Goal: Information Seeking & Learning: Learn about a topic

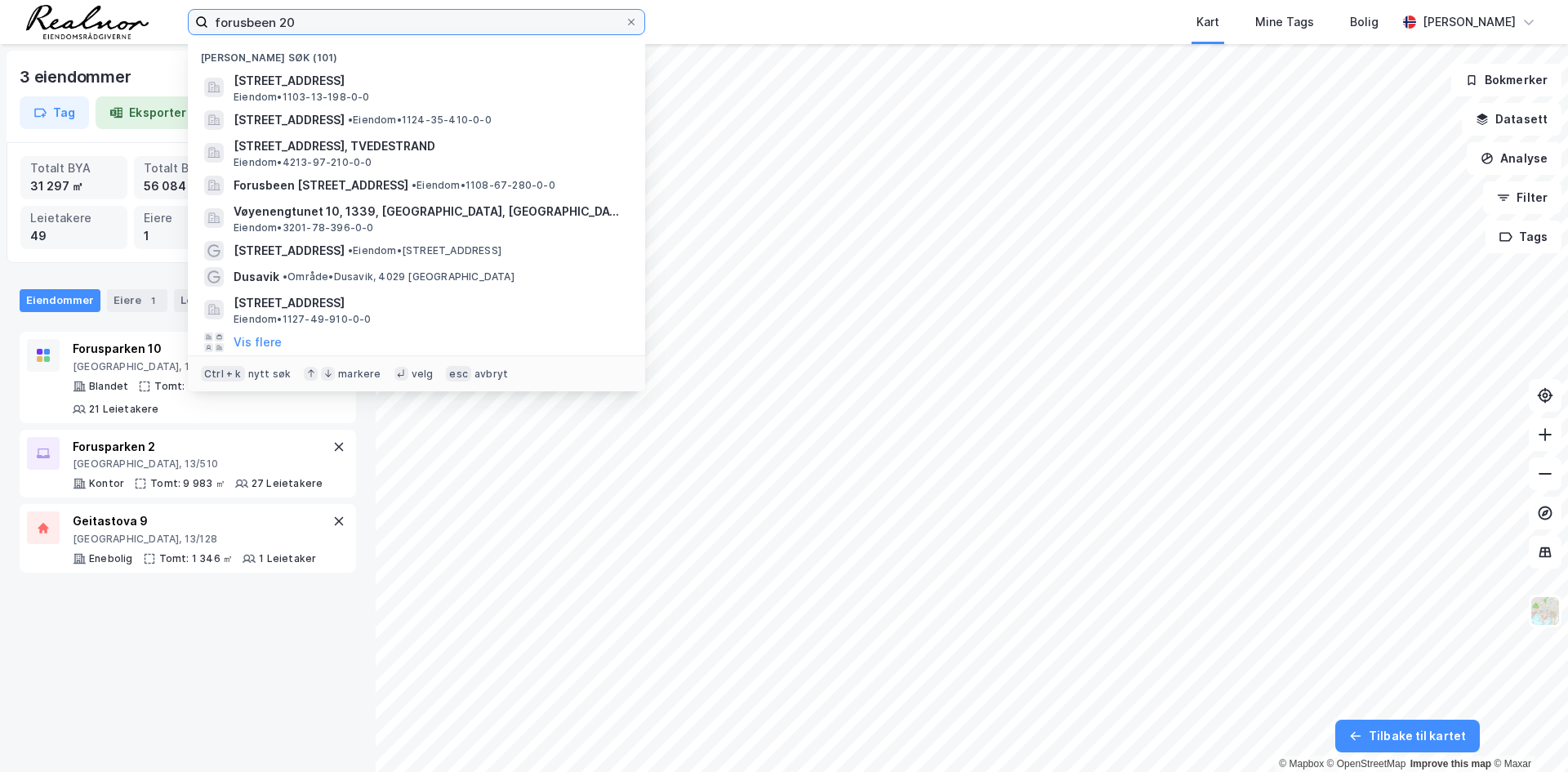
drag, startPoint x: 0, startPoint y: 0, endPoint x: -208, endPoint y: 29, distance: 210.0
click at [0, 29] on html "forusbeen 20 Nylige søk (101) Forusbeen 20, 4031, [GEOGRAPHIC_DATA], [GEOGRAPHI…" at bounding box center [784, 386] width 1568 height 772
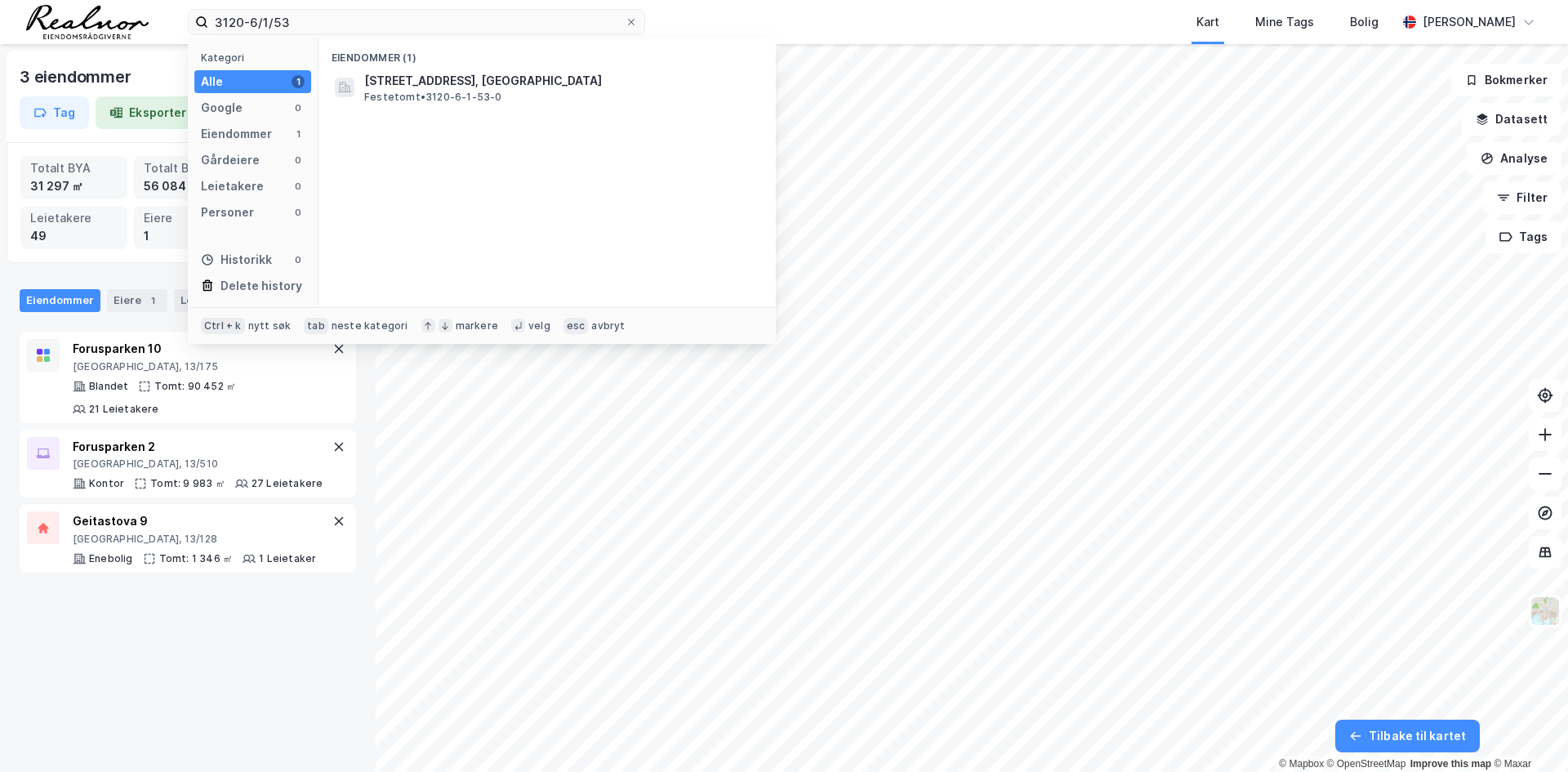
click at [505, 88] on span "[STREET_ADDRESS], [GEOGRAPHIC_DATA]" at bounding box center [560, 80] width 392 height 19
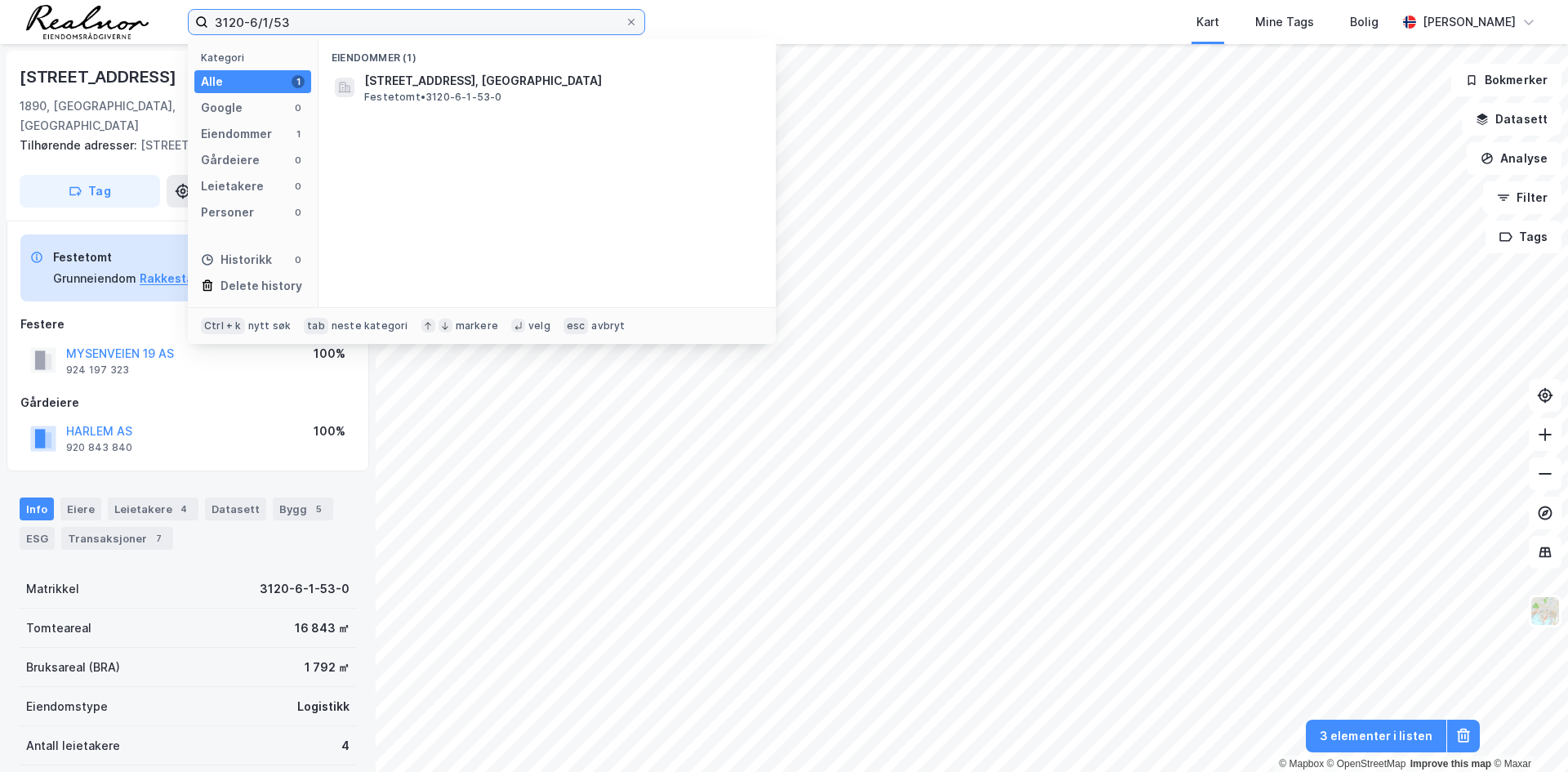
click at [341, 24] on input "3120-6/1/53" at bounding box center [417, 22] width 417 height 24
click at [340, 24] on input "3120-6/1/53" at bounding box center [417, 22] width 417 height 24
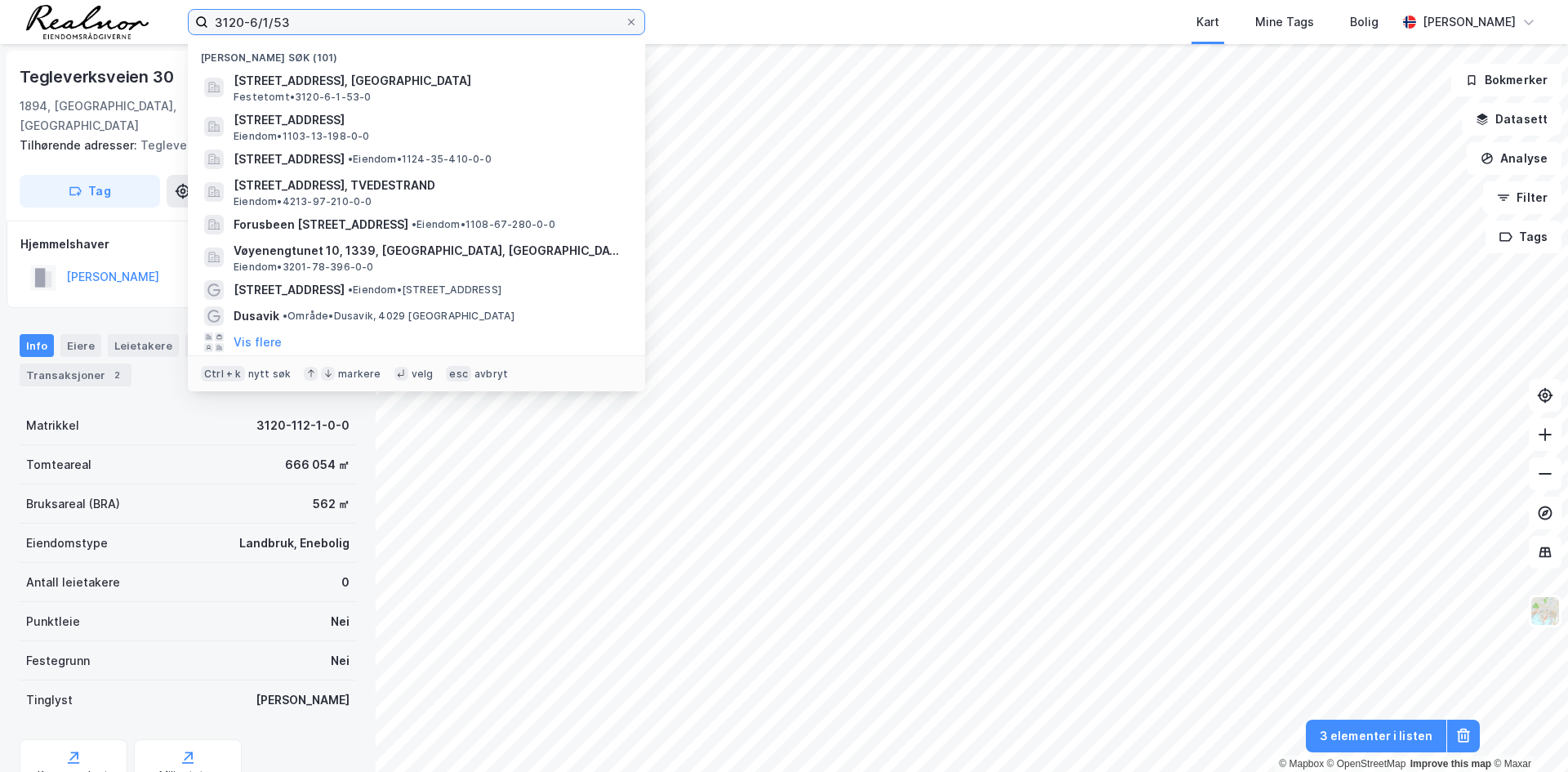
drag, startPoint x: 408, startPoint y: 20, endPoint x: 0, endPoint y: 4, distance: 408.3
click at [0, 4] on div "3120-6/1/53 Nylige søk (101) [STREET_ADDRESS], 1890, [GEOGRAPHIC_DATA], RAKKEST…" at bounding box center [784, 22] width 1568 height 44
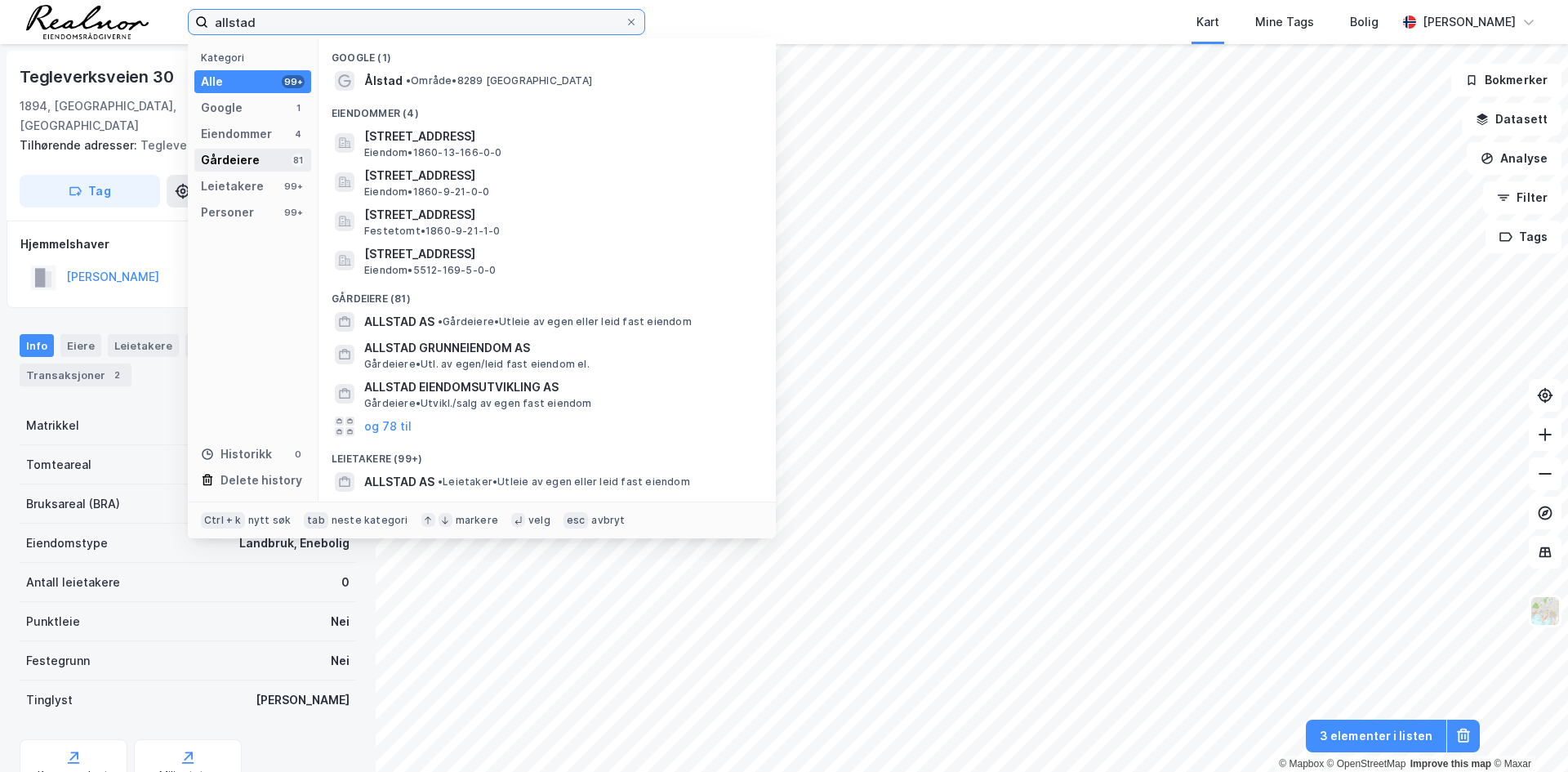
type input "allstad"
click at [231, 157] on div "Gårdeiere" at bounding box center [229, 160] width 58 height 19
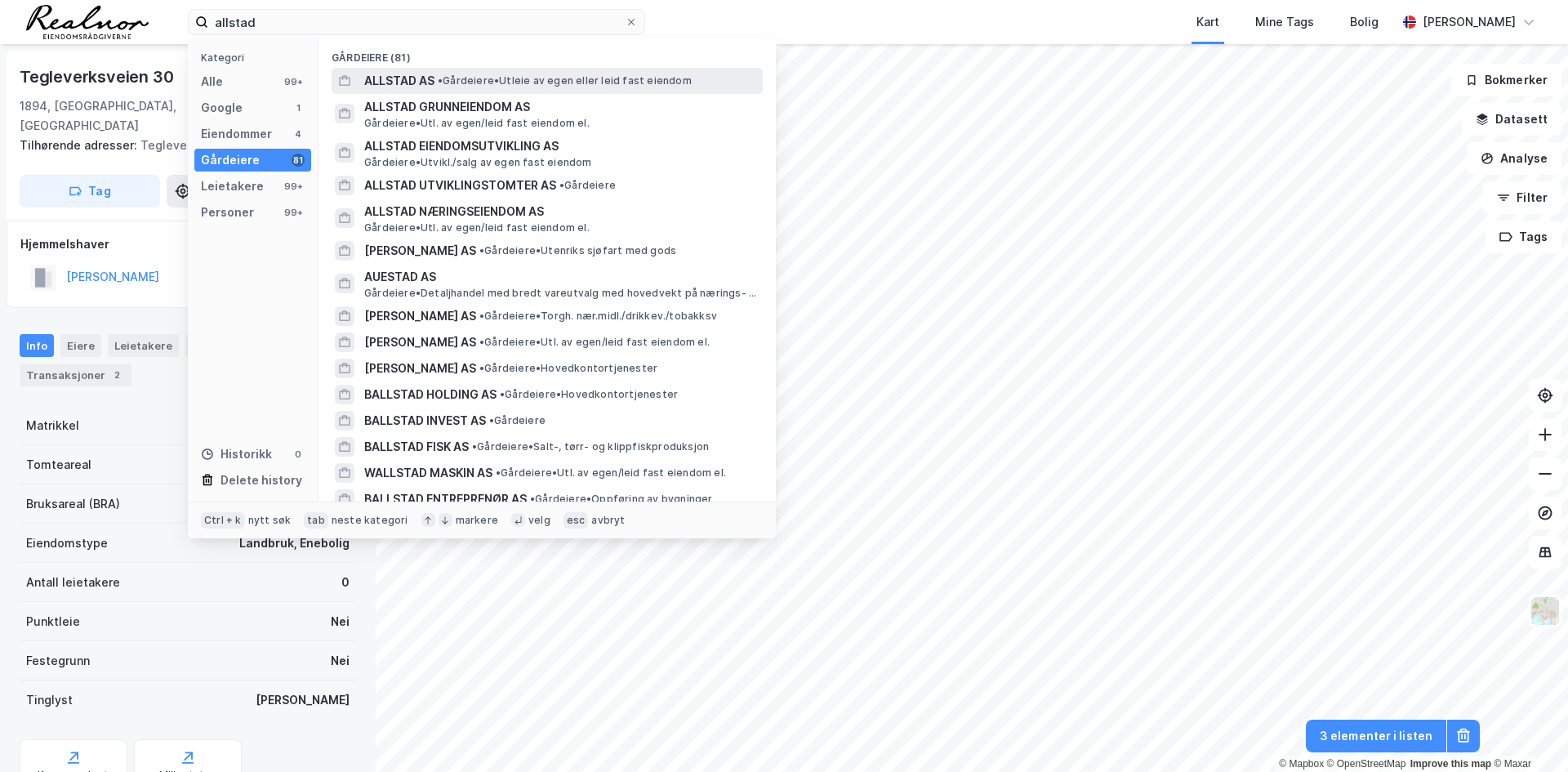
click at [462, 85] on span "• Gårdeiere • Utleie av egen eller leid fast eiendom" at bounding box center [564, 80] width 254 height 13
